Goal: Task Accomplishment & Management: Manage account settings

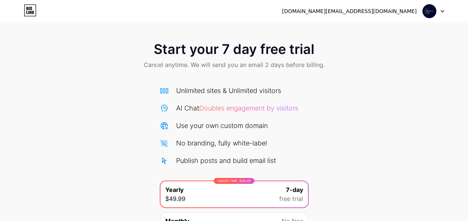
click at [441, 13] on div at bounding box center [433, 10] width 22 height 13
click at [403, 32] on li "Logout" at bounding box center [397, 30] width 92 height 20
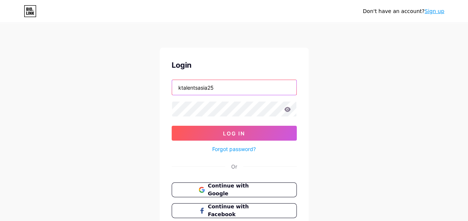
click at [199, 92] on input "ktalentsasia25" at bounding box center [234, 87] width 124 height 15
type input "[EMAIL_ADDRESS][DOMAIN_NAME]"
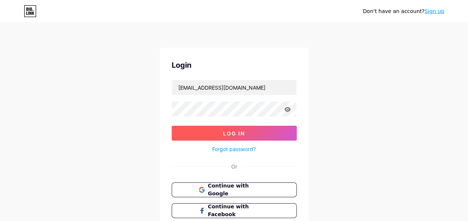
click at [203, 133] on button "Log In" at bounding box center [233, 133] width 125 height 15
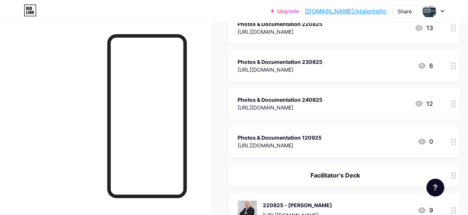
scroll to position [282, 0]
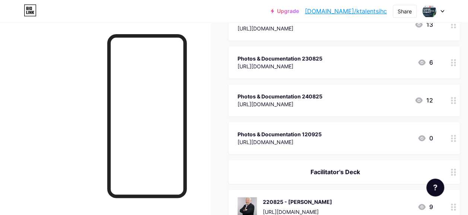
click at [270, 102] on div "[URL][DOMAIN_NAME]" at bounding box center [279, 104] width 85 height 8
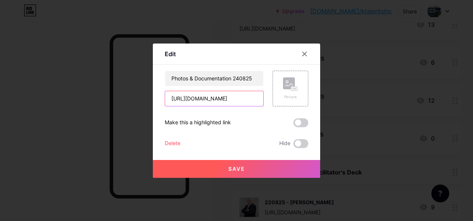
click at [208, 100] on input "[URL][DOMAIN_NAME]" at bounding box center [214, 98] width 98 height 15
click at [304, 55] on icon at bounding box center [305, 54] width 6 height 6
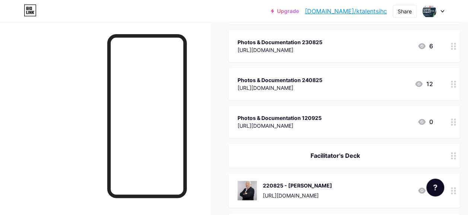
scroll to position [280, 0]
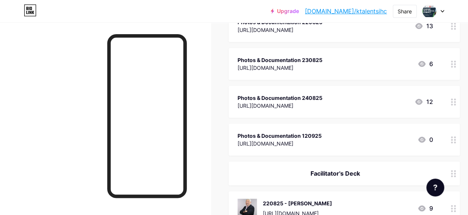
click at [455, 64] on icon at bounding box center [452, 64] width 5 height 7
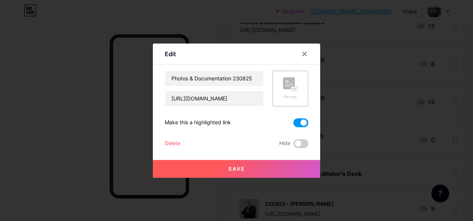
click at [299, 126] on span at bounding box center [300, 122] width 15 height 9
click at [293, 125] on input "checkbox" at bounding box center [293, 125] width 0 height 0
click at [272, 167] on button "Save" at bounding box center [236, 169] width 167 height 18
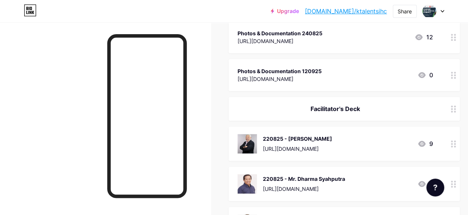
scroll to position [340, 0]
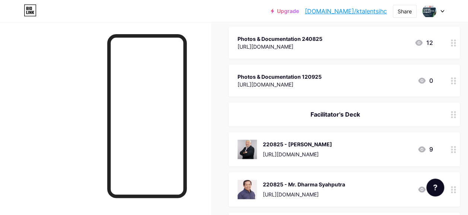
click at [455, 80] on circle at bounding box center [454, 81] width 2 height 2
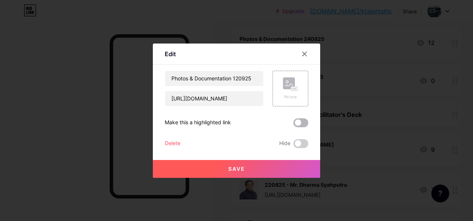
click at [301, 125] on span at bounding box center [300, 122] width 15 height 9
click at [293, 125] on input "checkbox" at bounding box center [293, 125] width 0 height 0
click at [269, 165] on button "Save" at bounding box center [236, 169] width 167 height 18
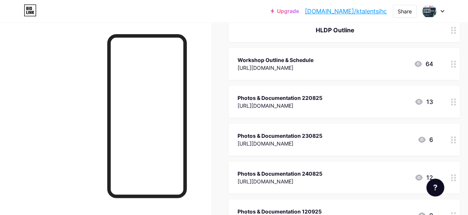
scroll to position [194, 0]
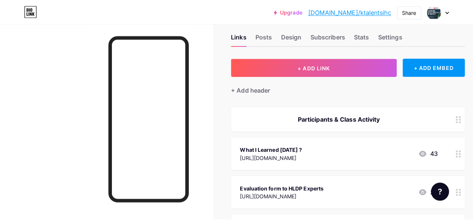
scroll to position [0, 0]
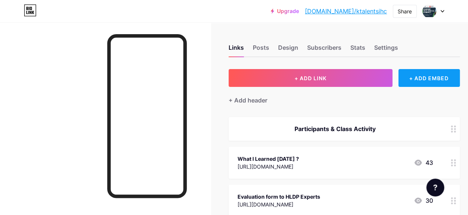
click at [420, 77] on div "+ ADD EMBED" at bounding box center [428, 78] width 61 height 18
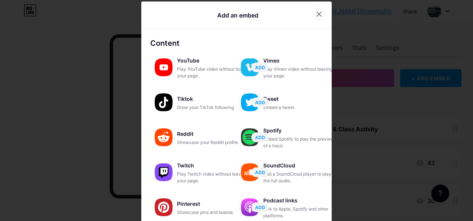
click at [316, 16] on icon at bounding box center [319, 14] width 6 height 6
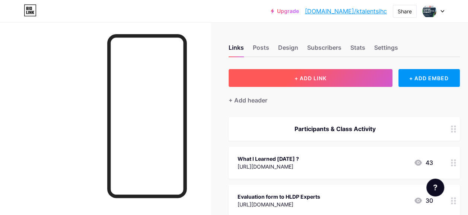
click at [374, 72] on button "+ ADD LINK" at bounding box center [310, 78] width 164 height 18
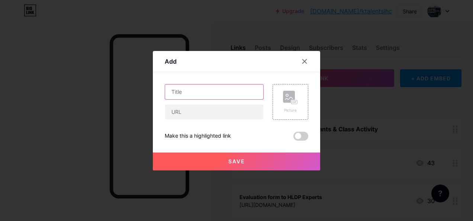
click at [195, 97] on input "text" at bounding box center [214, 91] width 98 height 15
click at [244, 92] on input "Photos & Documentation [DATE]-[DATE]" at bounding box center [214, 91] width 98 height 15
type input "Photos & Documentation [DATE]-[DATE]"
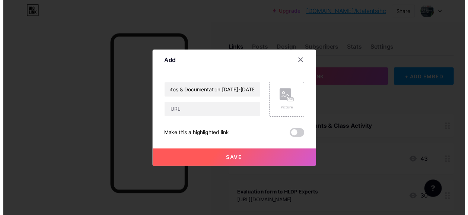
scroll to position [0, 0]
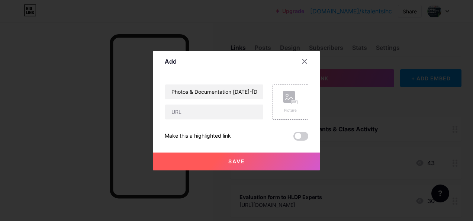
click at [227, 161] on button "Save" at bounding box center [236, 162] width 167 height 18
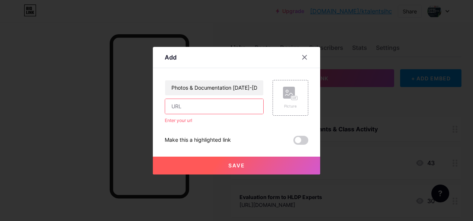
click at [238, 164] on span "Save" at bounding box center [236, 165] width 17 height 6
click at [238, 167] on span "Save" at bounding box center [236, 165] width 17 height 6
click at [306, 59] on icon at bounding box center [305, 57] width 4 height 4
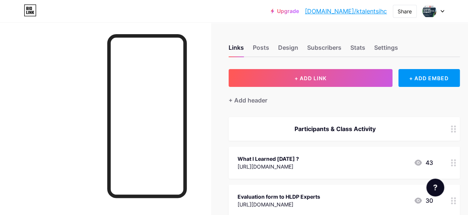
click at [259, 97] on div "+ Add header" at bounding box center [247, 100] width 39 height 9
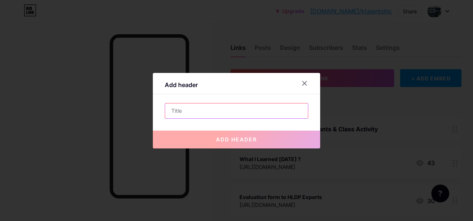
click at [206, 109] on input "text" at bounding box center [236, 110] width 143 height 15
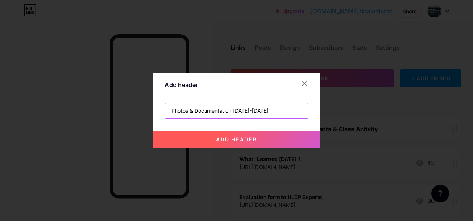
type input "Photos & Documentation [DATE]-[DATE]"
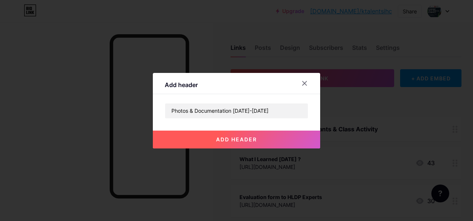
click at [217, 135] on button "add header" at bounding box center [236, 140] width 167 height 18
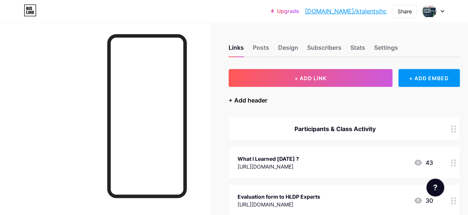
click at [241, 102] on div "+ Add header" at bounding box center [247, 100] width 39 height 9
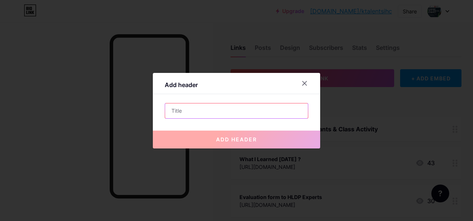
click at [235, 112] on input "text" at bounding box center [236, 110] width 143 height 15
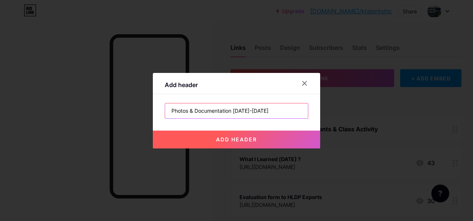
type input "Photos & Documentation [DATE]-[DATE]"
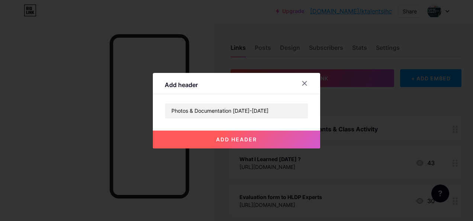
click at [250, 137] on span "add header" at bounding box center [236, 139] width 41 height 6
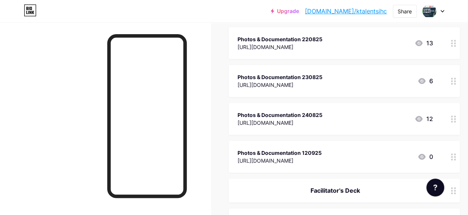
scroll to position [331, 0]
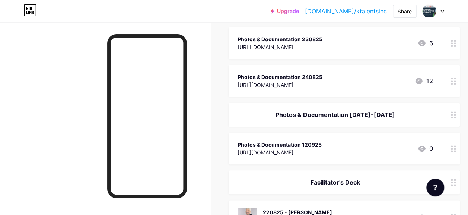
click at [452, 151] on circle at bounding box center [451, 152] width 2 height 2
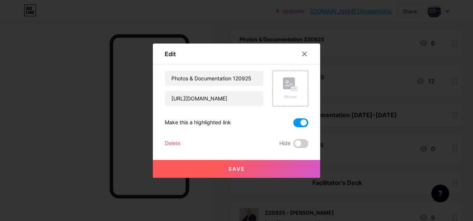
click at [274, 170] on button "Save" at bounding box center [236, 169] width 167 height 18
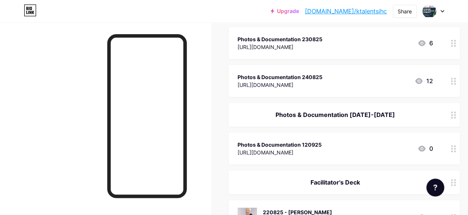
click at [186, 62] on div at bounding box center [147, 116] width 80 height 164
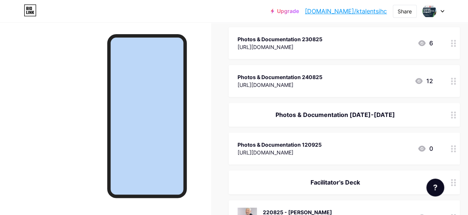
click at [201, 56] on div at bounding box center [105, 129] width 211 height 215
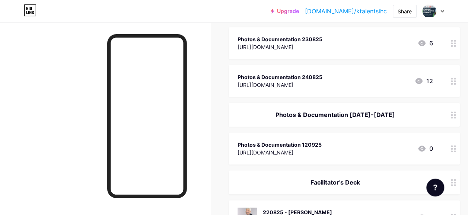
click at [186, 120] on div at bounding box center [147, 116] width 80 height 164
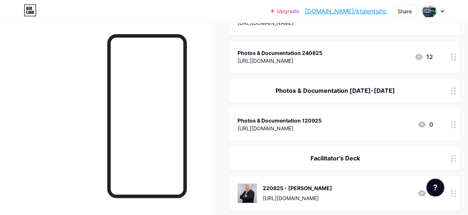
scroll to position [361, 0]
